Goal: Task Accomplishment & Management: Manage account settings

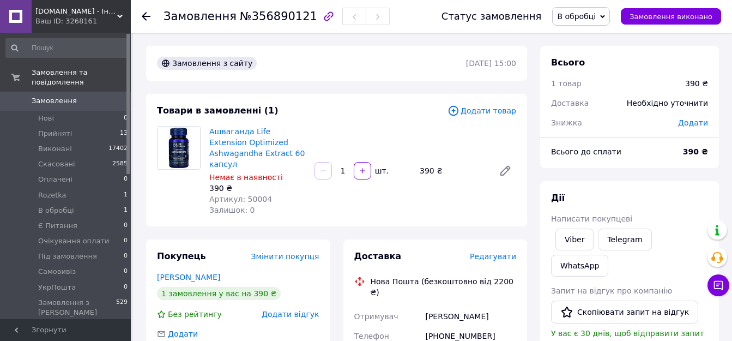
click at [341, 116] on div "Товари в замовленні (1)" at bounding box center [302, 111] width 291 height 13
click at [357, 61] on div "Замовлення з сайту" at bounding box center [310, 63] width 311 height 17
click at [588, 16] on span "В обробці" at bounding box center [576, 16] width 39 height 9
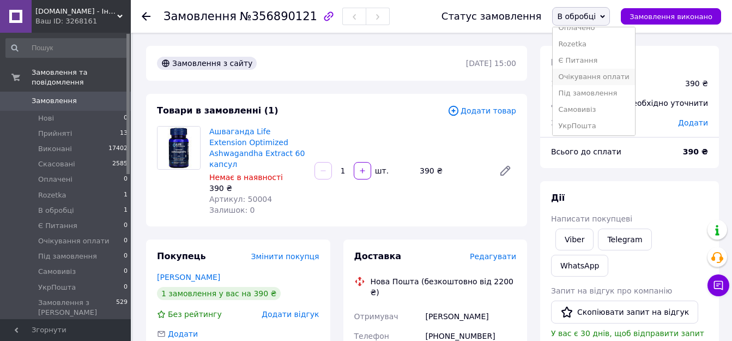
scroll to position [61, 0]
click at [602, 79] on li "Очікування оплати" at bounding box center [594, 75] width 82 height 16
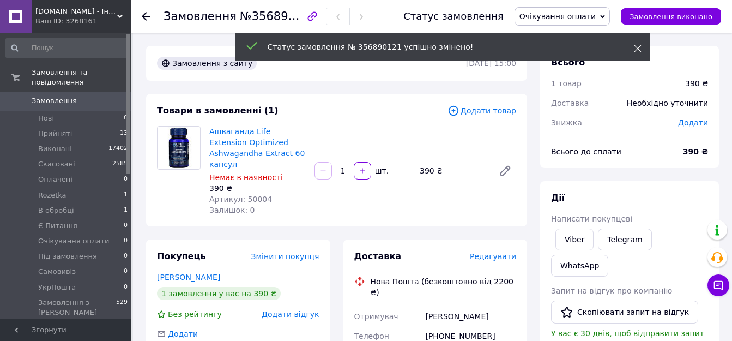
click at [636, 51] on icon at bounding box center [638, 49] width 8 height 8
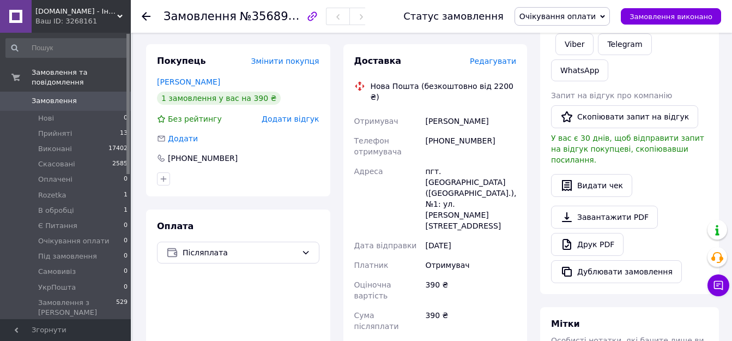
scroll to position [109, 0]
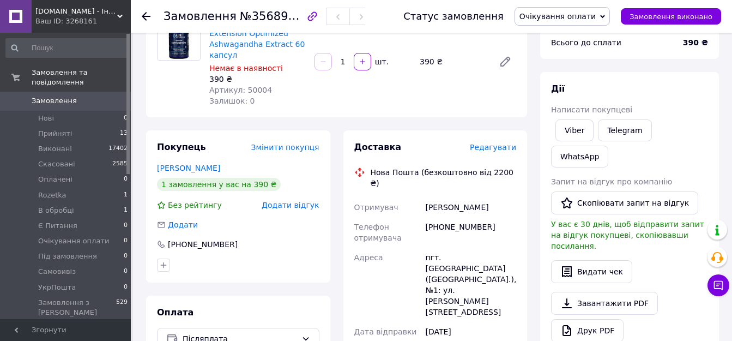
click at [174, 164] on link "[PERSON_NAME]" at bounding box center [188, 168] width 63 height 9
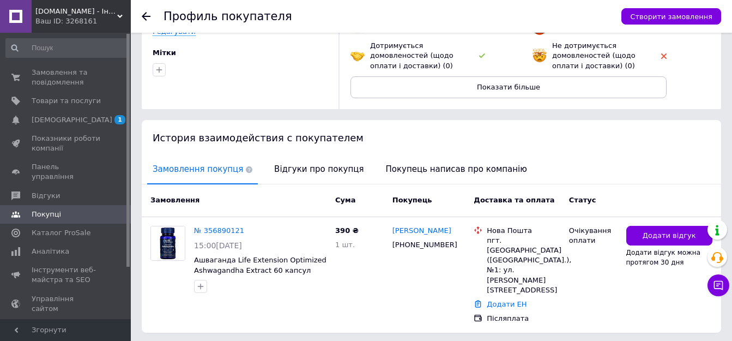
scroll to position [134, 0]
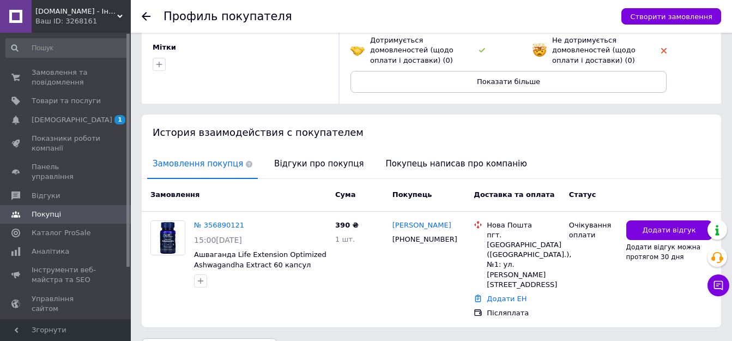
click at [311, 166] on span "Відгуки про покупця" at bounding box center [319, 164] width 100 height 28
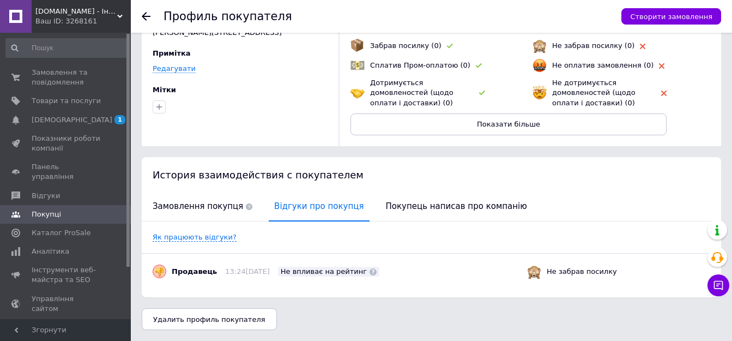
scroll to position [91, 0]
click at [146, 15] on icon at bounding box center [146, 16] width 9 height 9
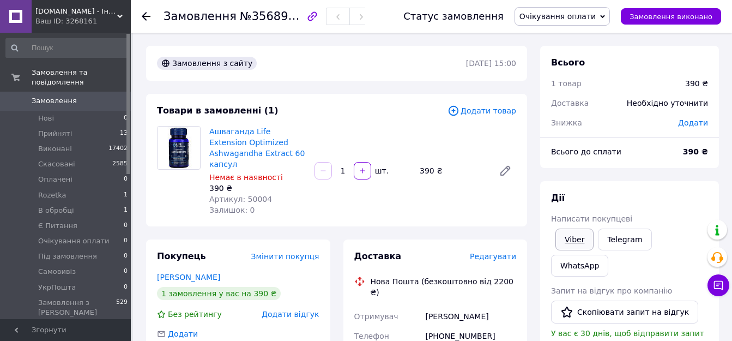
click at [578, 239] on link "Viber" at bounding box center [575, 239] width 38 height 22
click at [305, 77] on div "Замовлення з сайту 12.08.2025 | 15:00" at bounding box center [336, 63] width 381 height 35
click at [408, 77] on div "Замовлення з сайту 12.08.2025 | 15:00" at bounding box center [336, 63] width 381 height 35
click at [583, 243] on link "Viber" at bounding box center [575, 239] width 38 height 22
click at [419, 114] on div "Товари в замовленні (1)" at bounding box center [302, 111] width 291 height 13
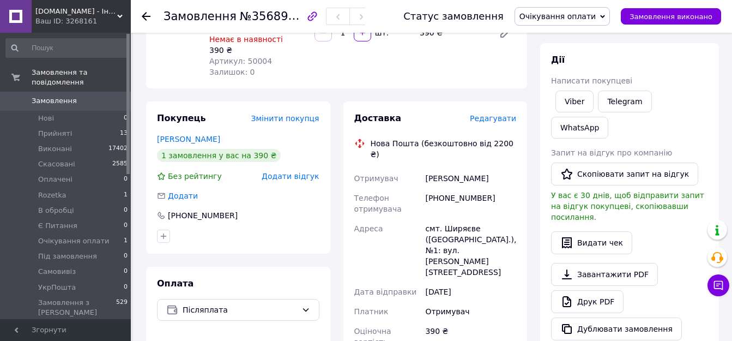
scroll to position [55, 0]
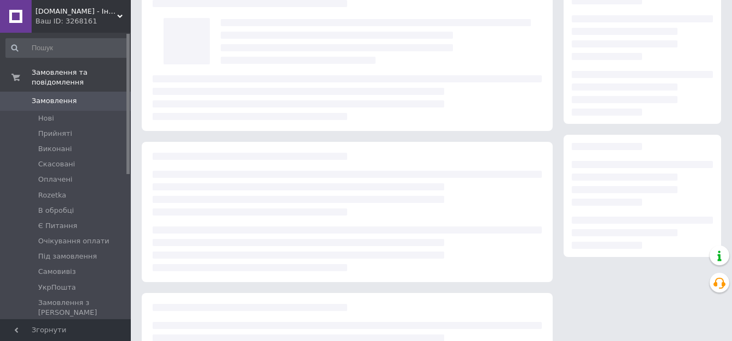
scroll to position [55, 0]
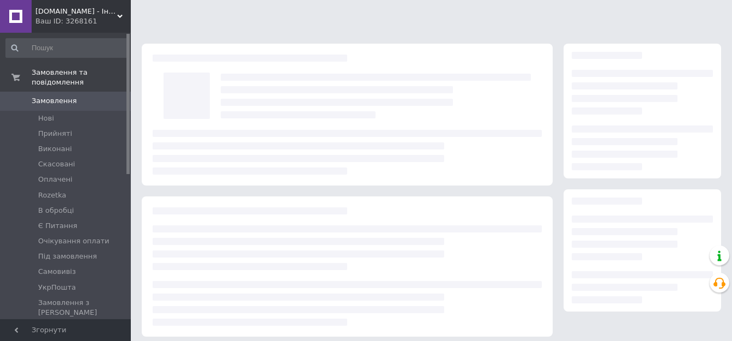
scroll to position [55, 0]
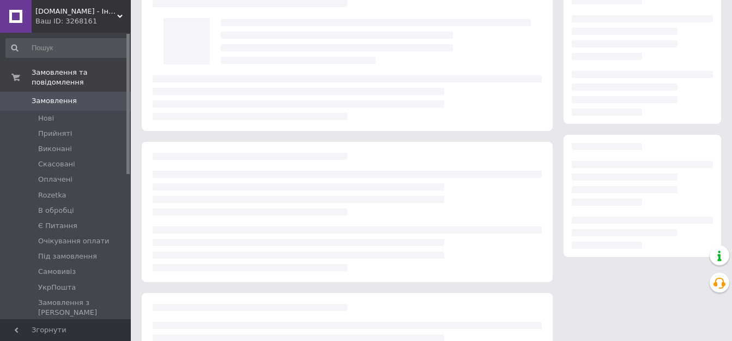
scroll to position [55, 0]
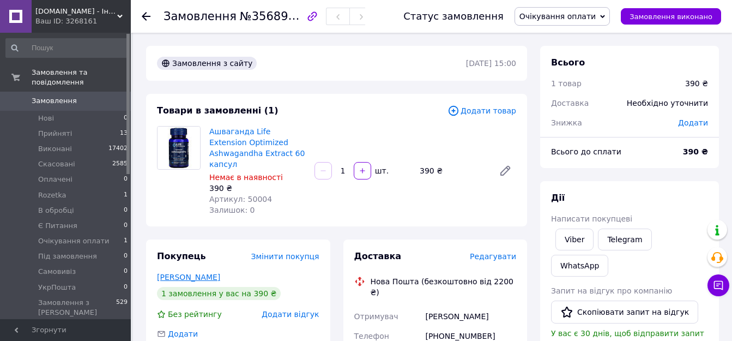
click at [195, 273] on link "[PERSON_NAME]" at bounding box center [188, 277] width 63 height 9
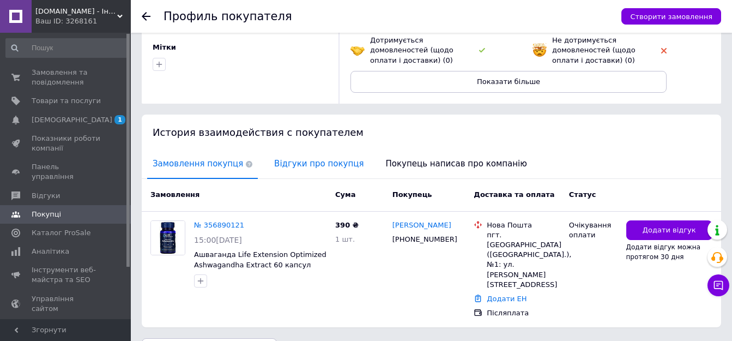
click at [273, 162] on span "Відгуки про покупця" at bounding box center [319, 164] width 100 height 28
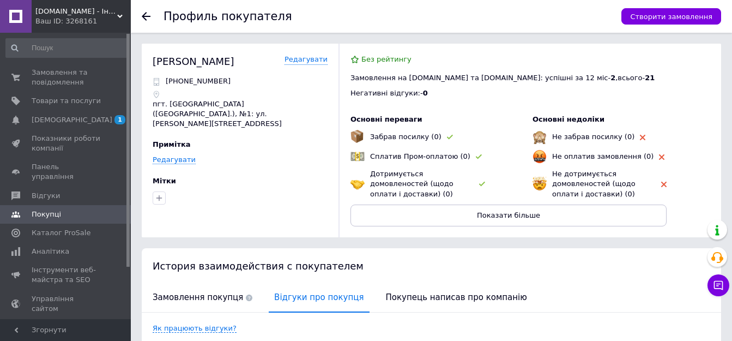
click at [145, 16] on use at bounding box center [146, 16] width 9 height 9
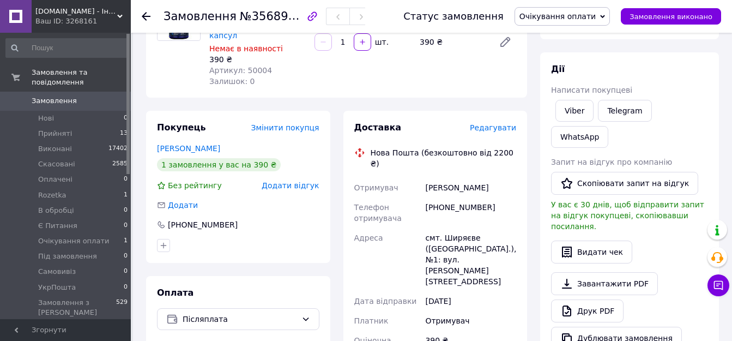
scroll to position [109, 0]
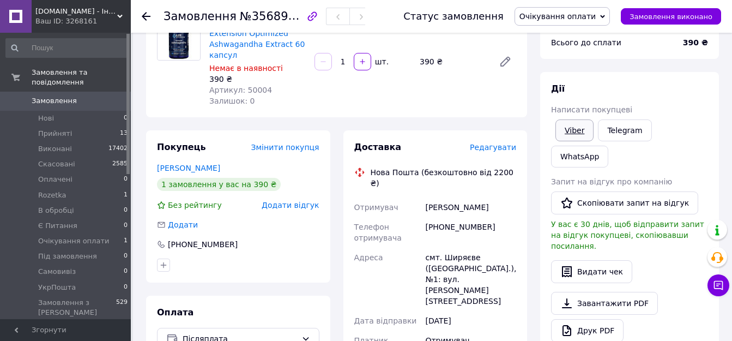
click at [570, 125] on link "Viber" at bounding box center [575, 130] width 38 height 22
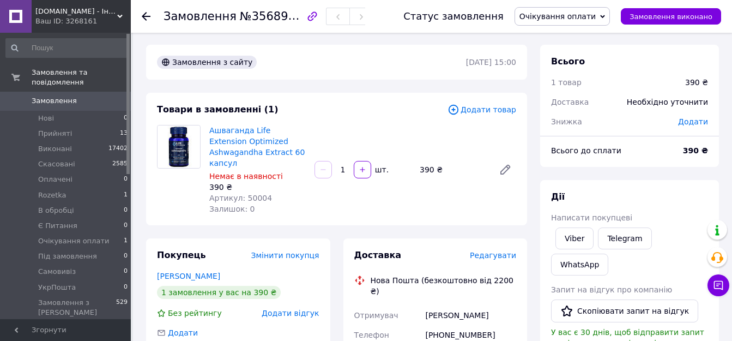
scroll to position [0, 0]
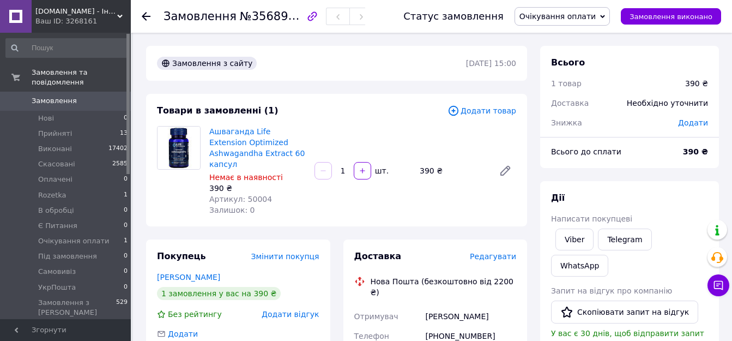
click at [417, 80] on div "Замовлення з сайту 12.08.2025 | 15:00" at bounding box center [336, 63] width 381 height 35
click at [475, 107] on span "Додати товар" at bounding box center [482, 111] width 69 height 12
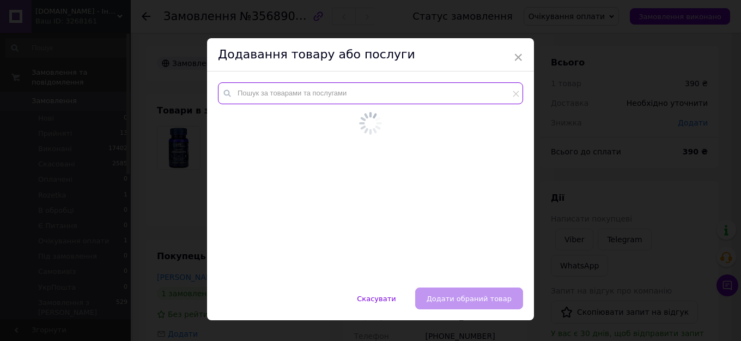
click at [349, 92] on input "text" at bounding box center [370, 93] width 305 height 22
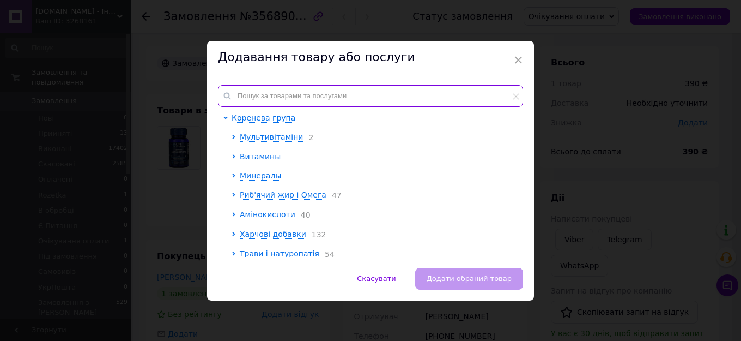
click at [331, 95] on input "text" at bounding box center [370, 96] width 305 height 22
click at [519, 55] on span "×" at bounding box center [519, 60] width 10 height 19
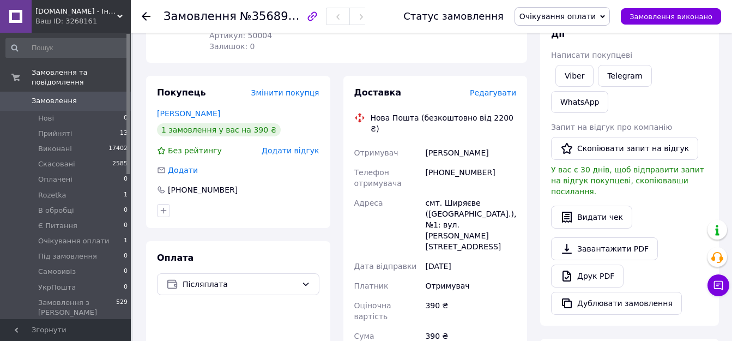
click at [337, 94] on div "Доставка Редагувати Нова Пошта (безкоштовно від 2200 ₴) Отримувач Костякова Люд…" at bounding box center [435, 305] width 197 height 458
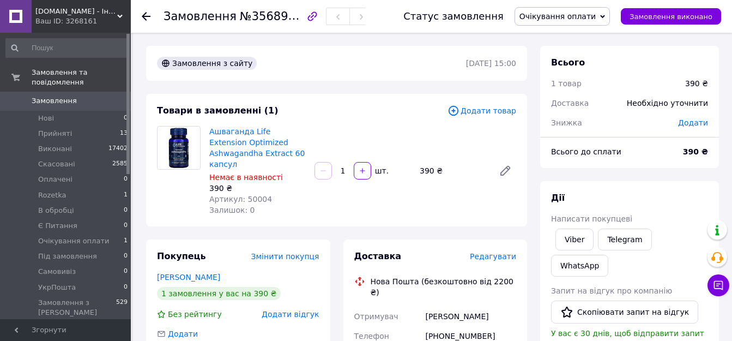
click at [563, 19] on span "Очікування оплати" at bounding box center [558, 16] width 76 height 9
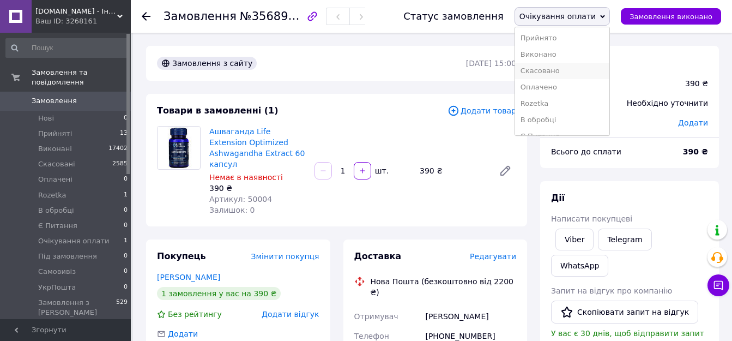
click at [577, 71] on li "Скасовано" at bounding box center [562, 71] width 94 height 16
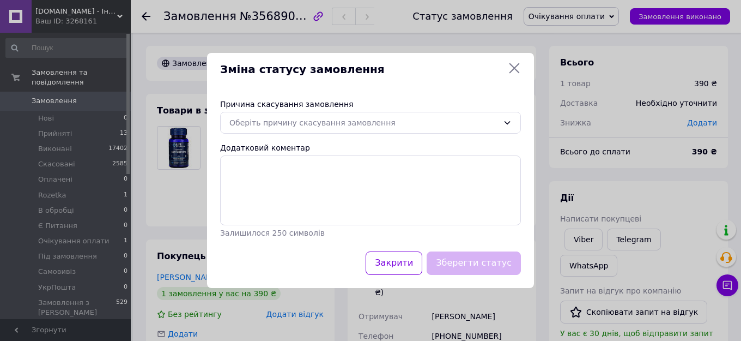
click at [514, 68] on icon at bounding box center [515, 68] width 10 height 10
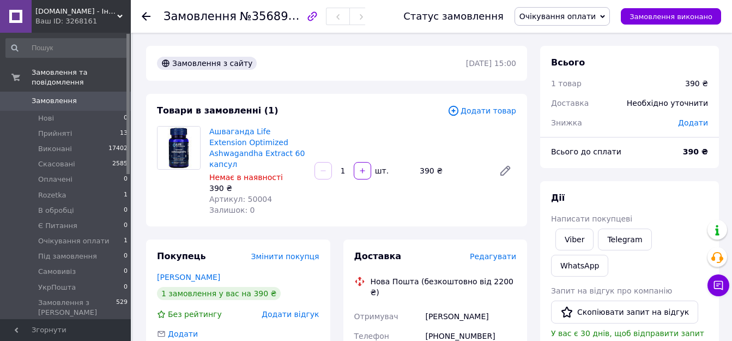
click at [579, 14] on span "Очікування оплати" at bounding box center [558, 16] width 76 height 9
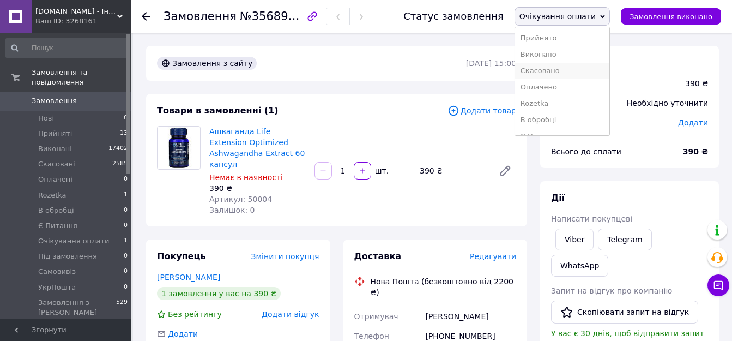
click at [582, 74] on li "Скасовано" at bounding box center [562, 71] width 94 height 16
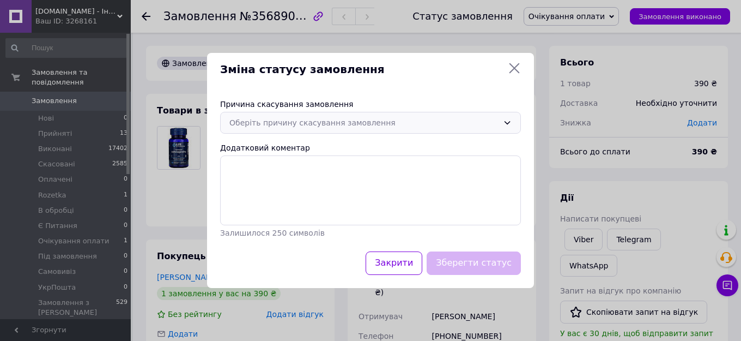
click at [359, 127] on div "Оберіть причину скасування замовлення" at bounding box center [364, 123] width 269 height 12
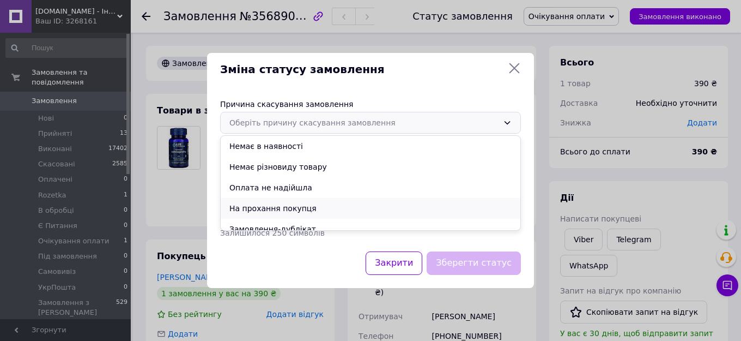
click at [345, 207] on li "На прохання покупця" at bounding box center [371, 208] width 300 height 21
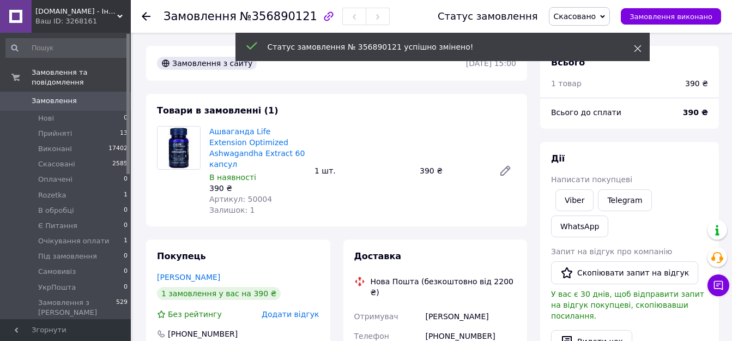
click at [640, 47] on use at bounding box center [637, 48] width 7 height 7
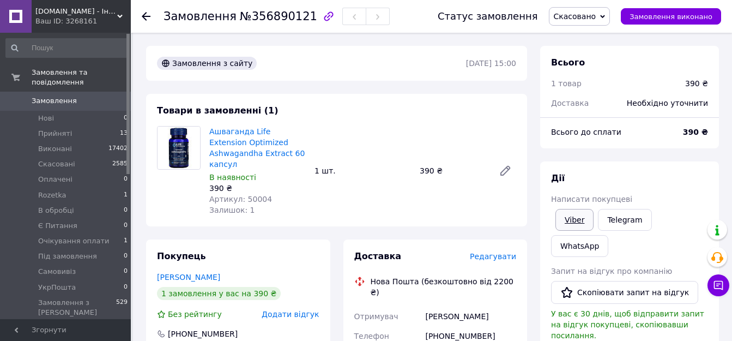
click at [576, 218] on link "Viber" at bounding box center [575, 220] width 38 height 22
